Goal: Information Seeking & Learning: Learn about a topic

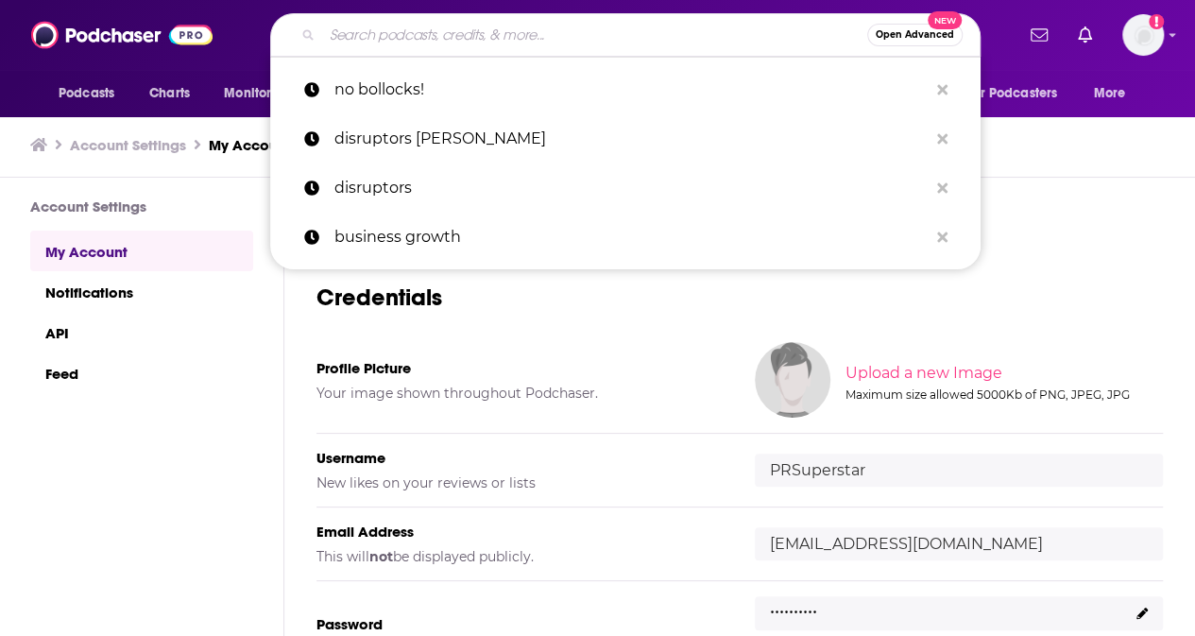
click at [526, 29] on input "Search podcasts, credits, & more..." at bounding box center [594, 35] width 545 height 30
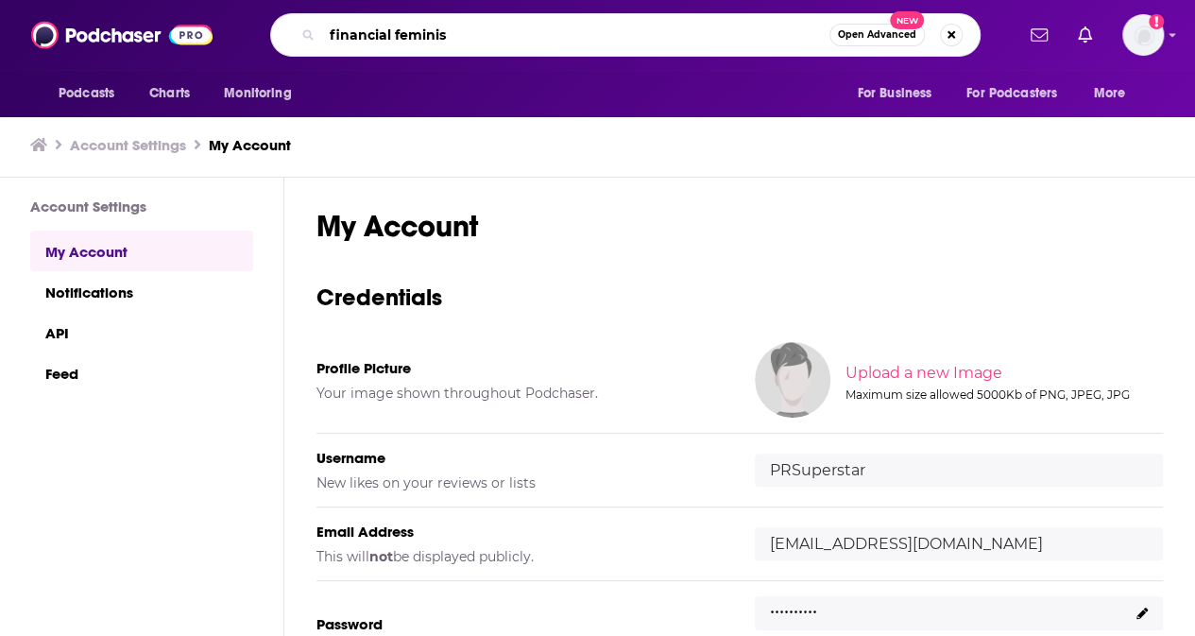
type input "financial feminist"
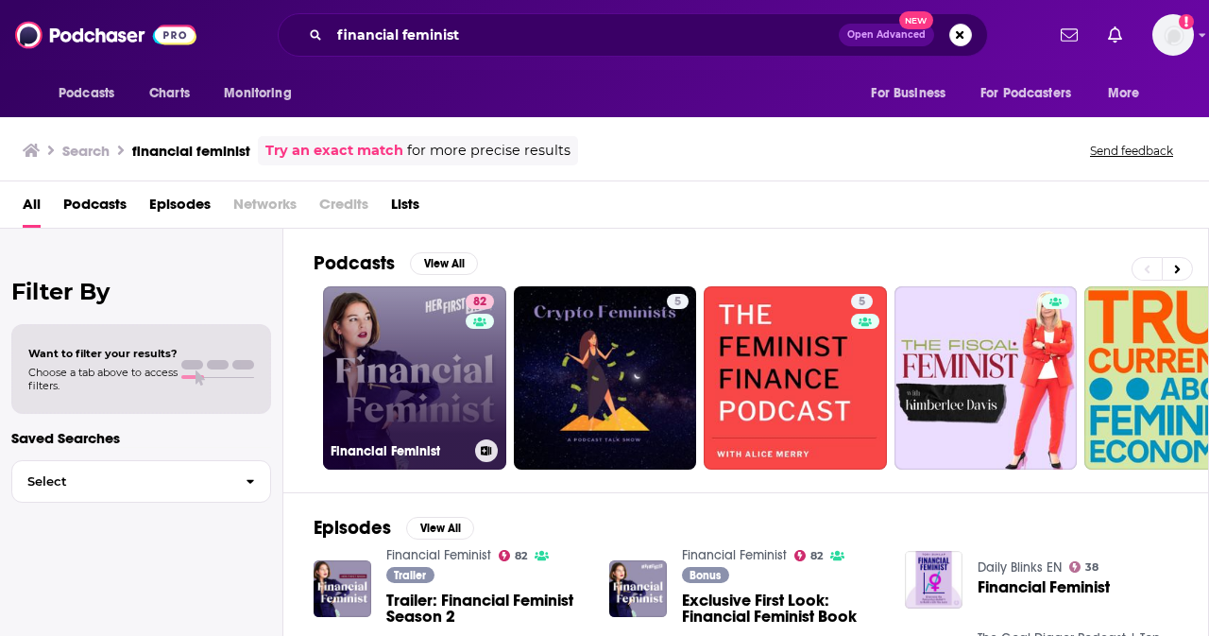
click at [429, 384] on link "82 Financial Feminist" at bounding box center [414, 377] width 183 height 183
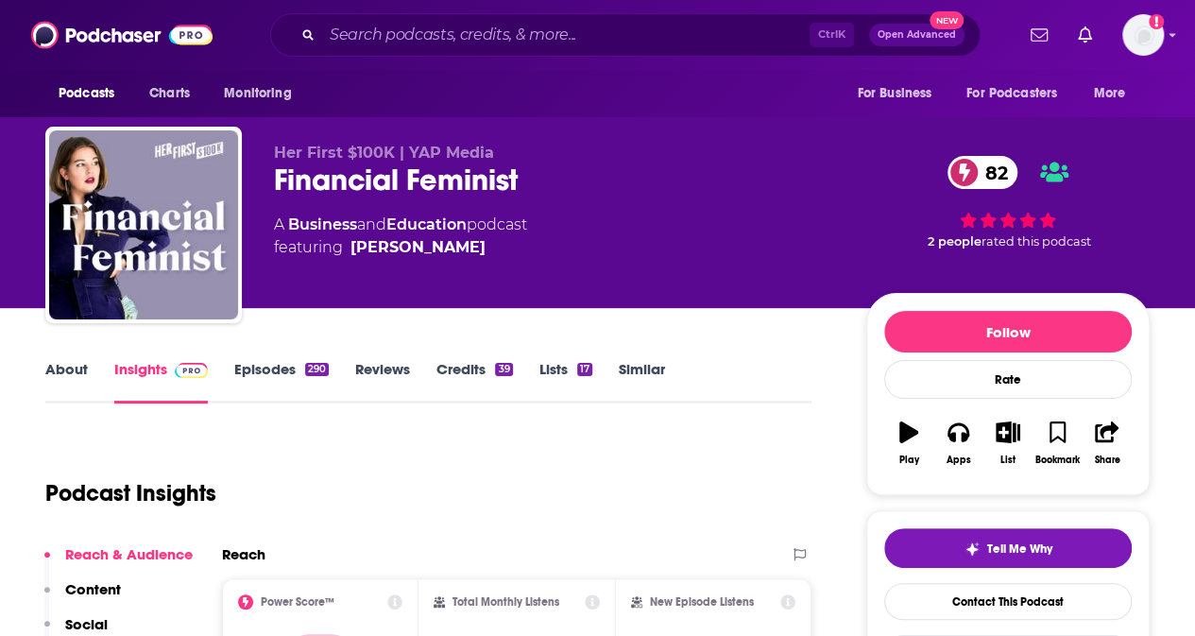
click at [66, 370] on link "About" at bounding box center [66, 381] width 43 height 43
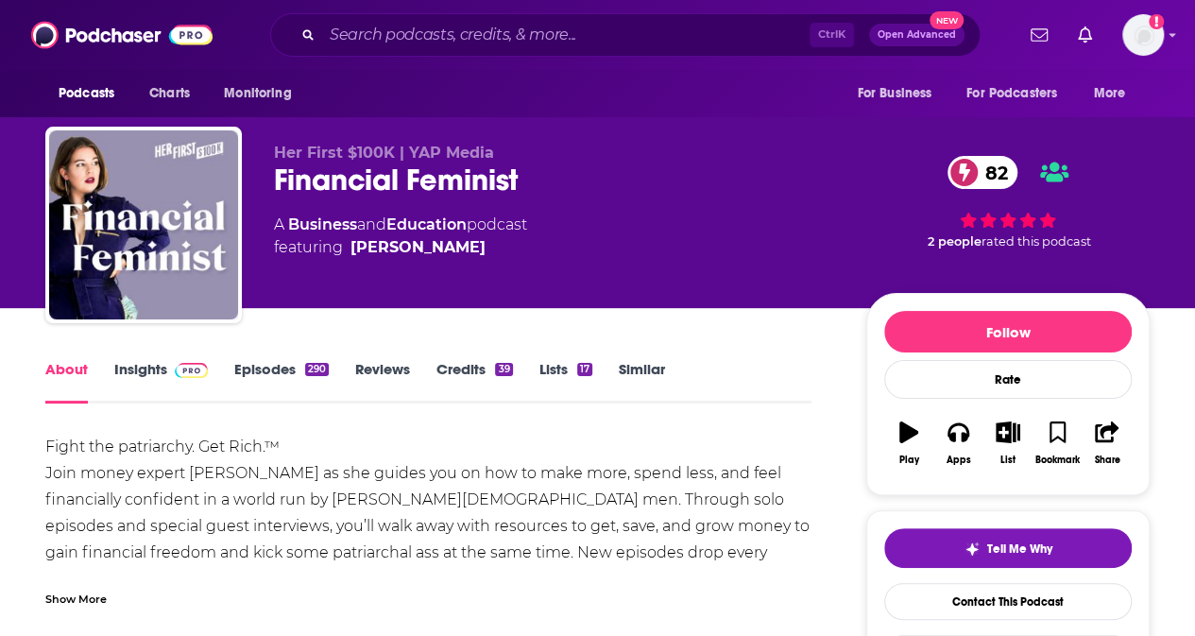
click at [53, 494] on div "Show More" at bounding box center [75, 597] width 61 height 18
click at [147, 370] on link "Insights" at bounding box center [161, 381] width 94 height 43
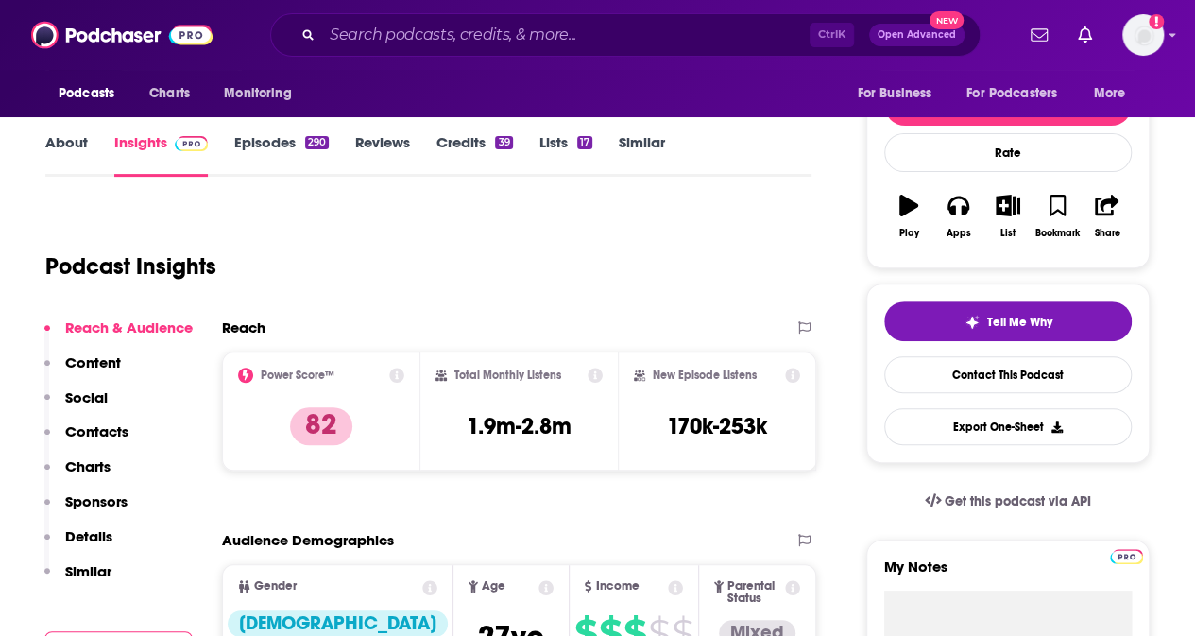
scroll to position [378, 0]
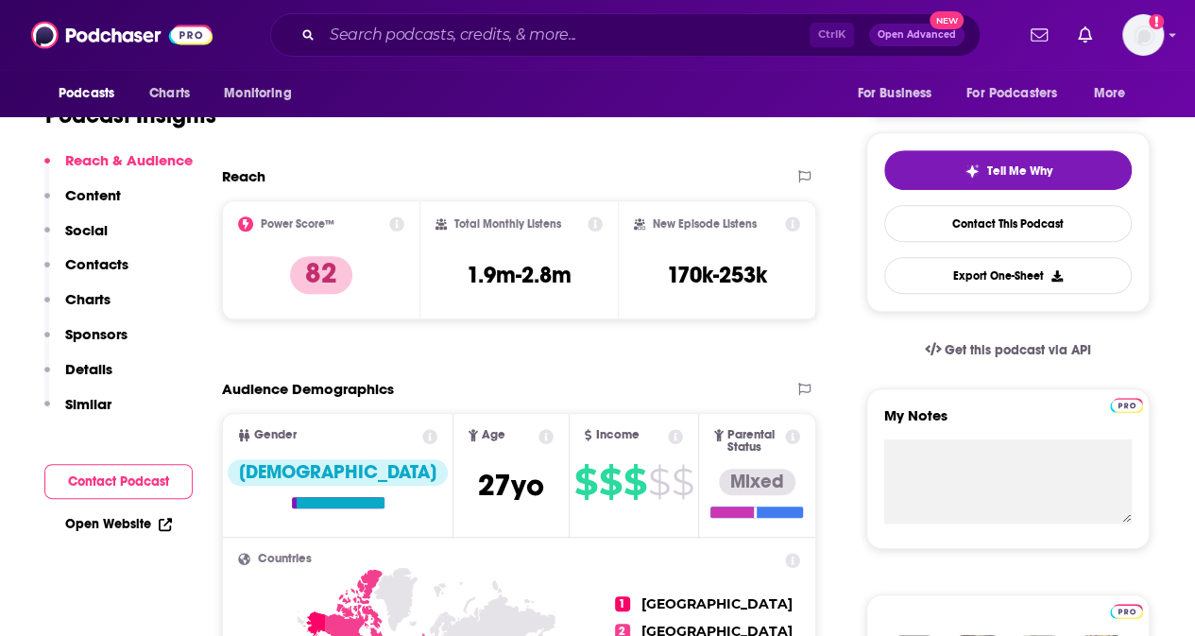
click at [109, 264] on p "Contacts" at bounding box center [96, 264] width 63 height 18
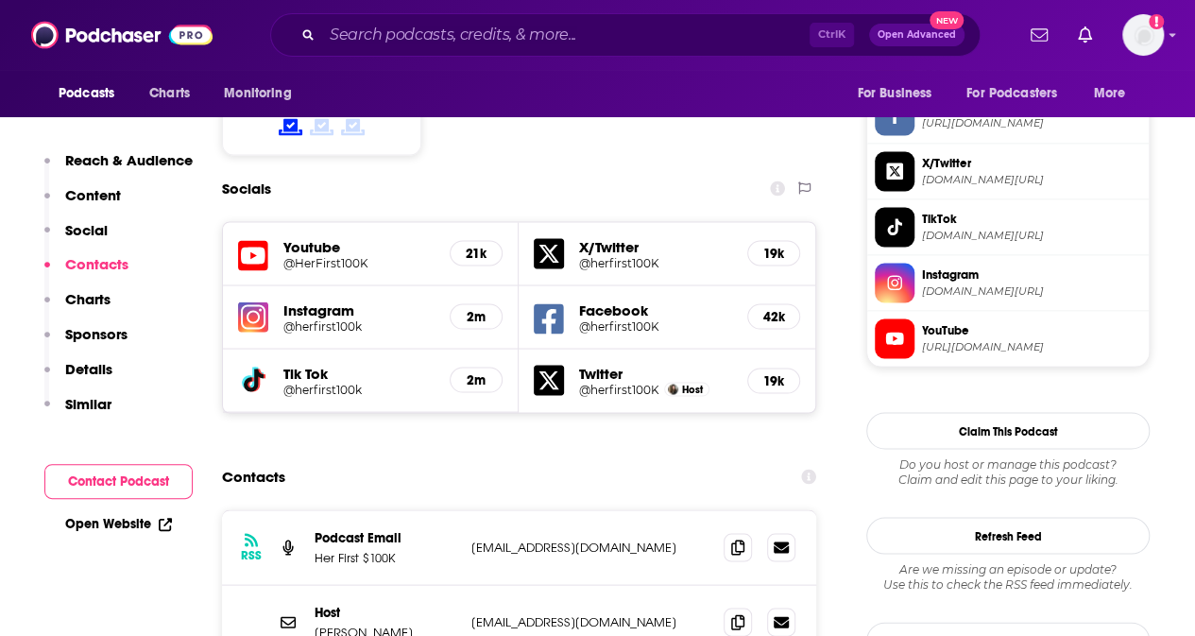
scroll to position [1686, 0]
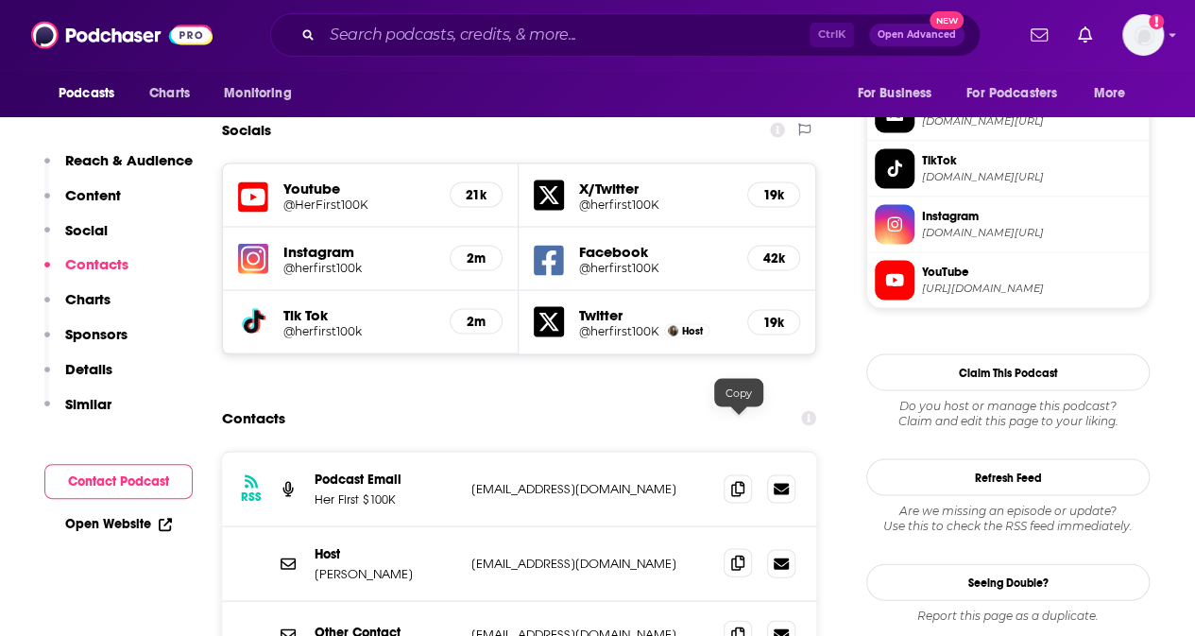
click at [738, 494] on icon at bounding box center [737, 561] width 13 height 15
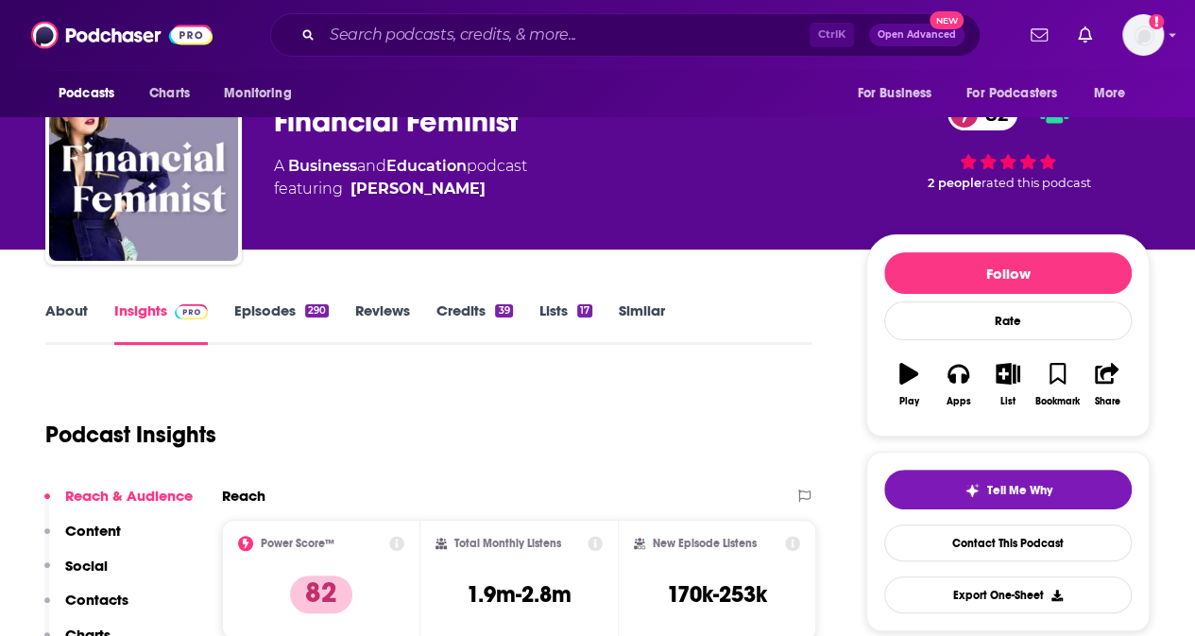
scroll to position [0, 0]
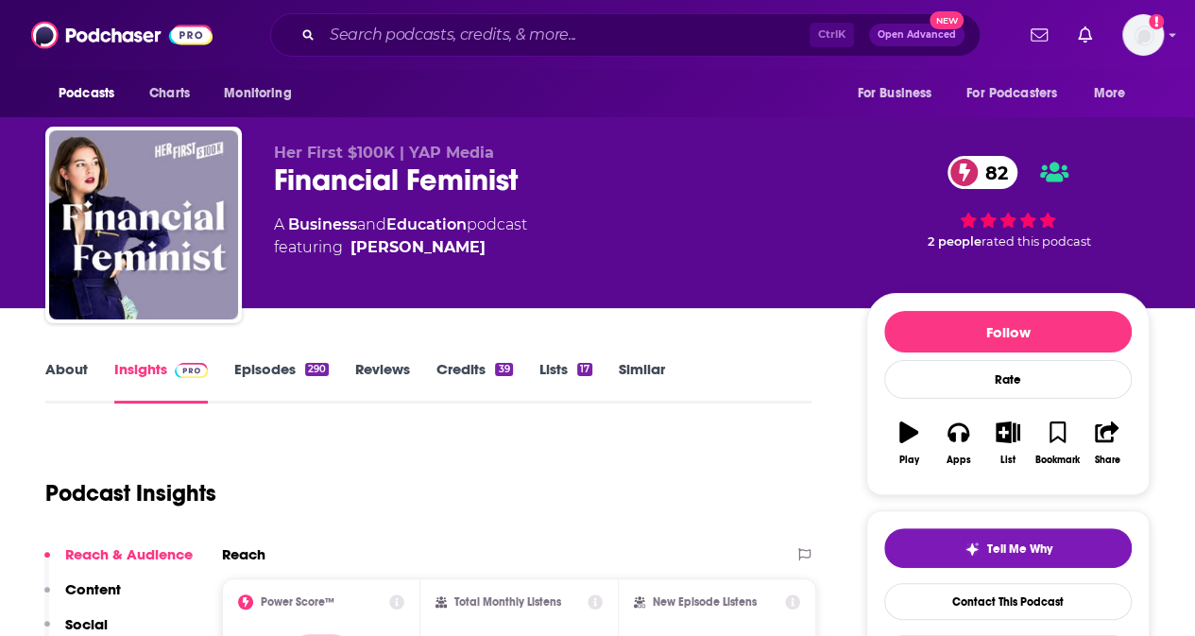
click at [278, 366] on link "Episodes 290" at bounding box center [281, 381] width 94 height 43
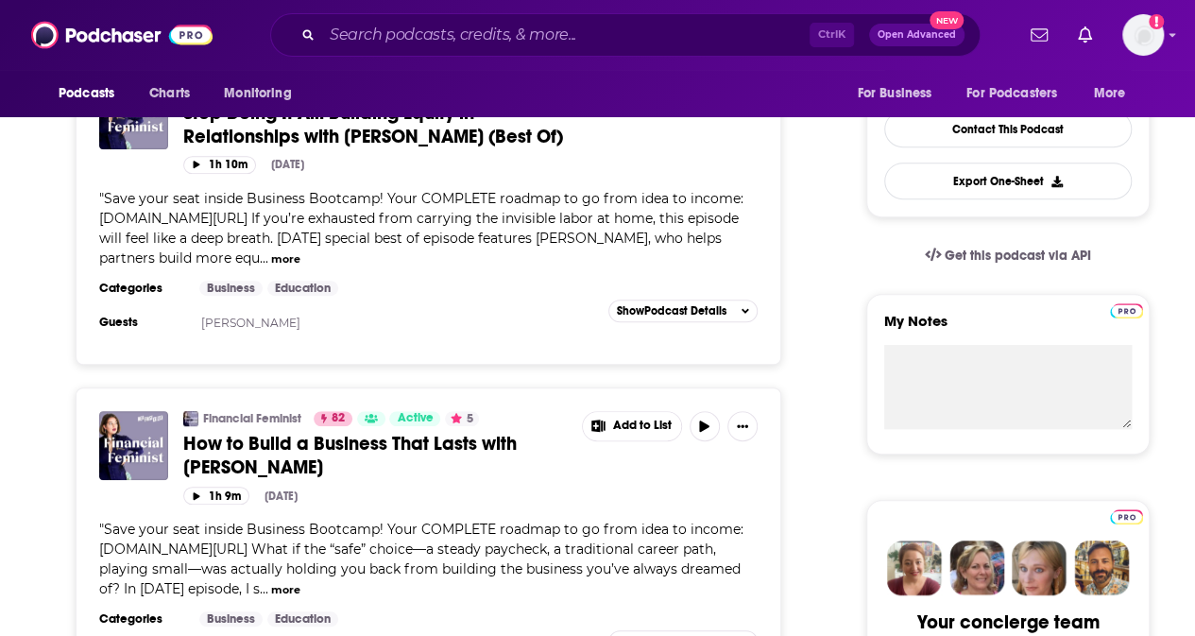
scroll to position [661, 0]
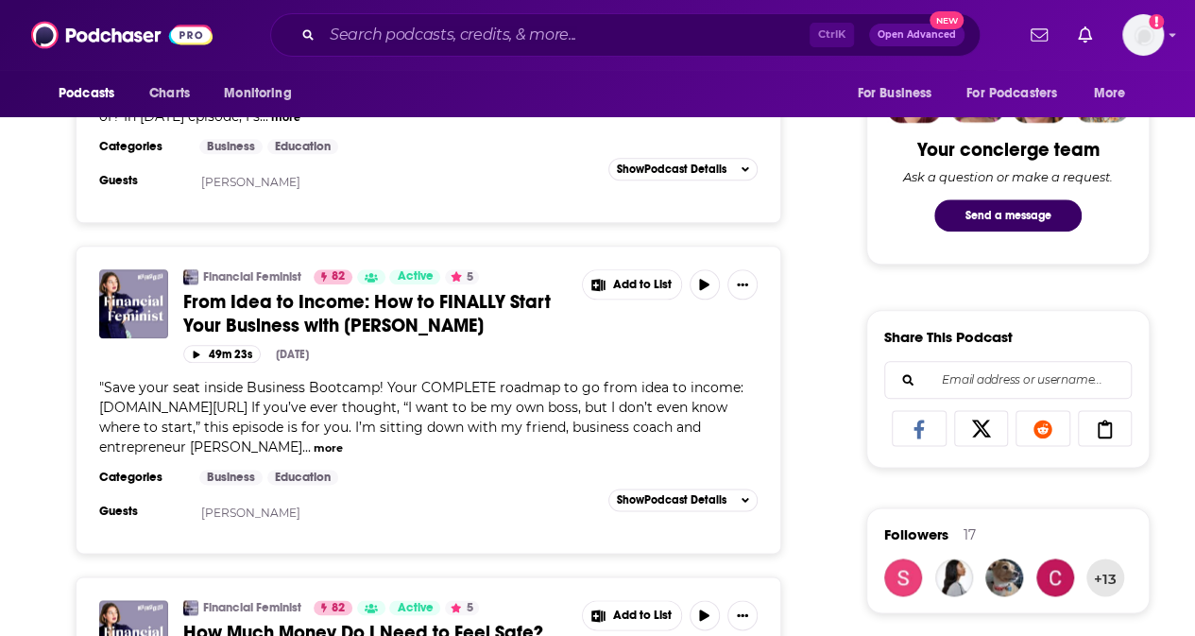
scroll to position [0, 0]
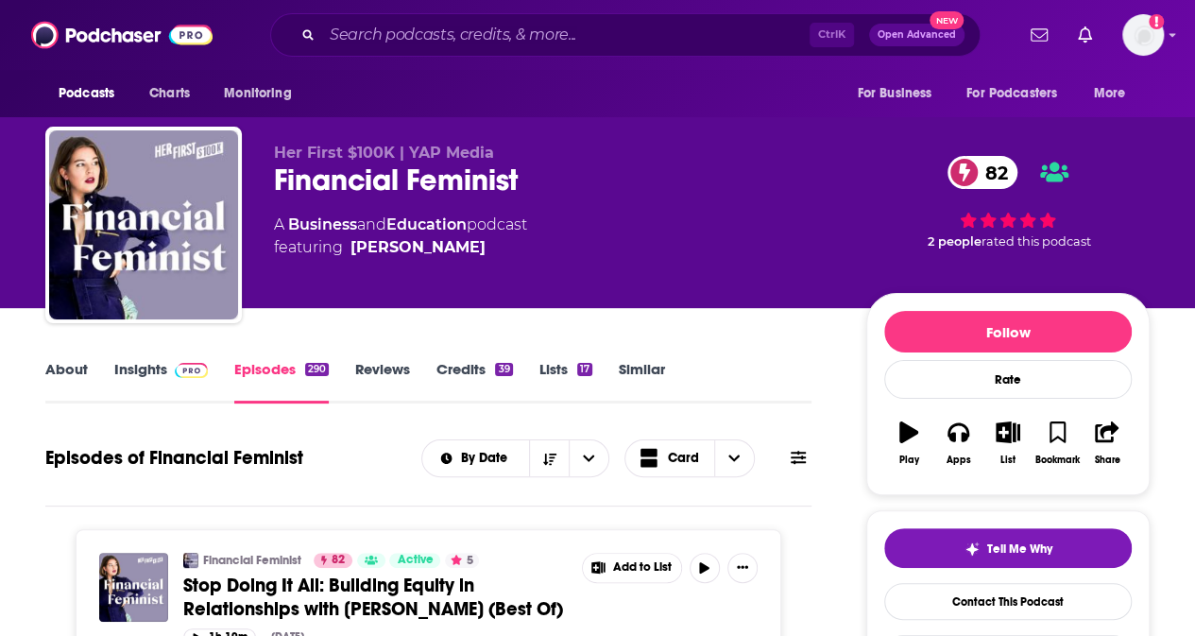
click at [149, 371] on link "Insights" at bounding box center [161, 381] width 94 height 43
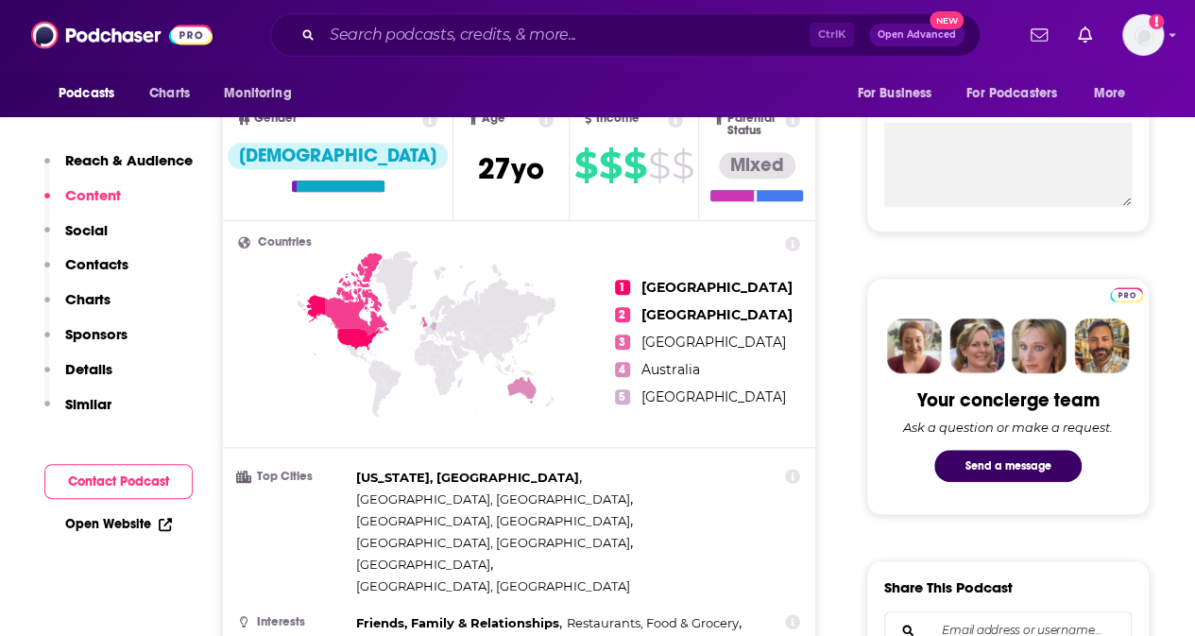
scroll to position [472, 0]
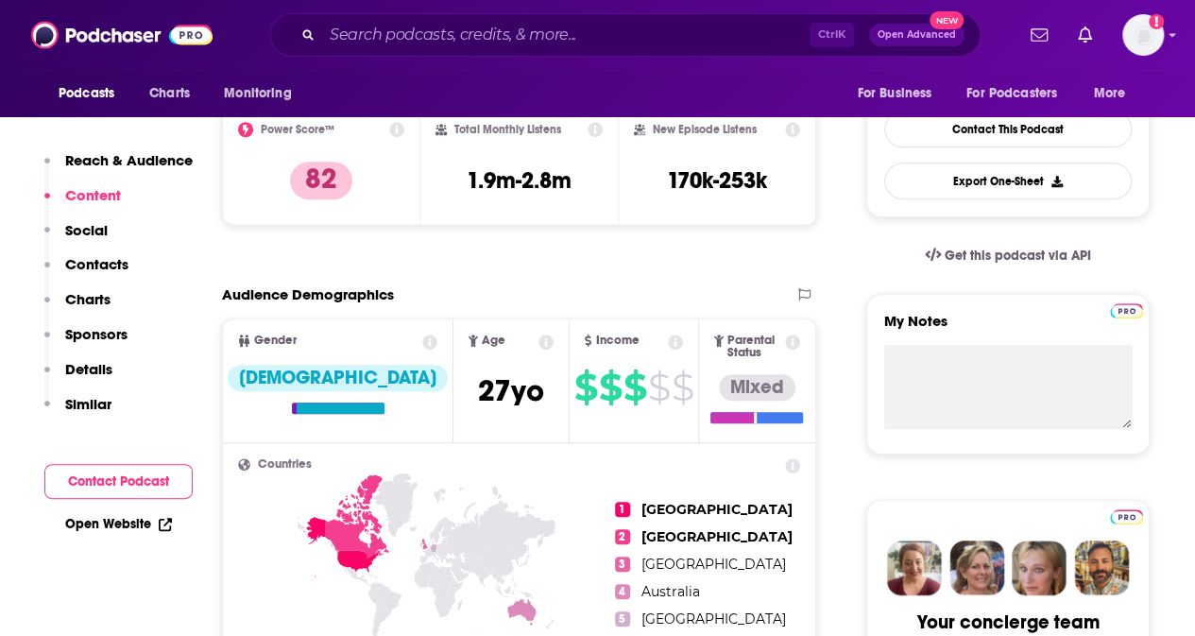
click at [107, 260] on p "Contacts" at bounding box center [96, 264] width 63 height 18
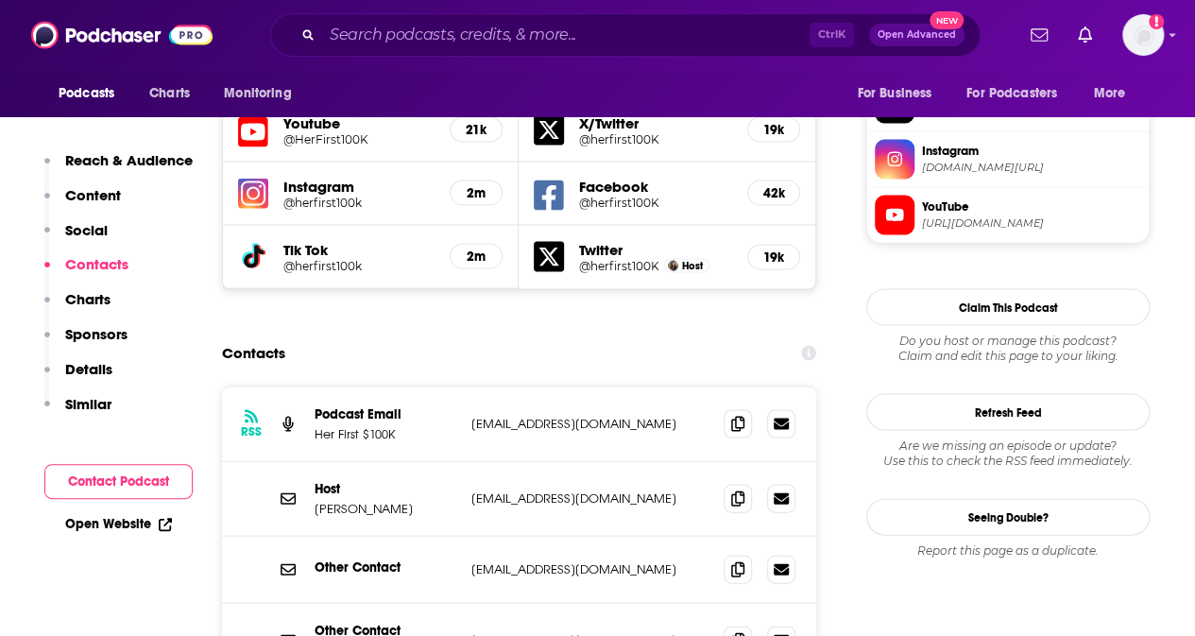
scroll to position [1780, 0]
